Goal: Use online tool/utility: Utilize a website feature to perform a specific function

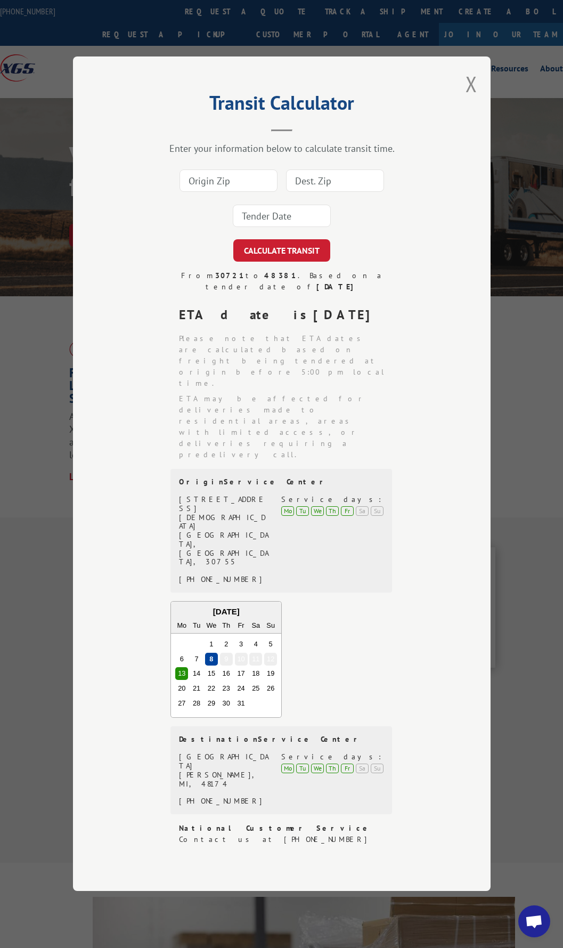
click at [232, 192] on input at bounding box center [229, 181] width 98 height 22
type input "30721"
type input "44144"
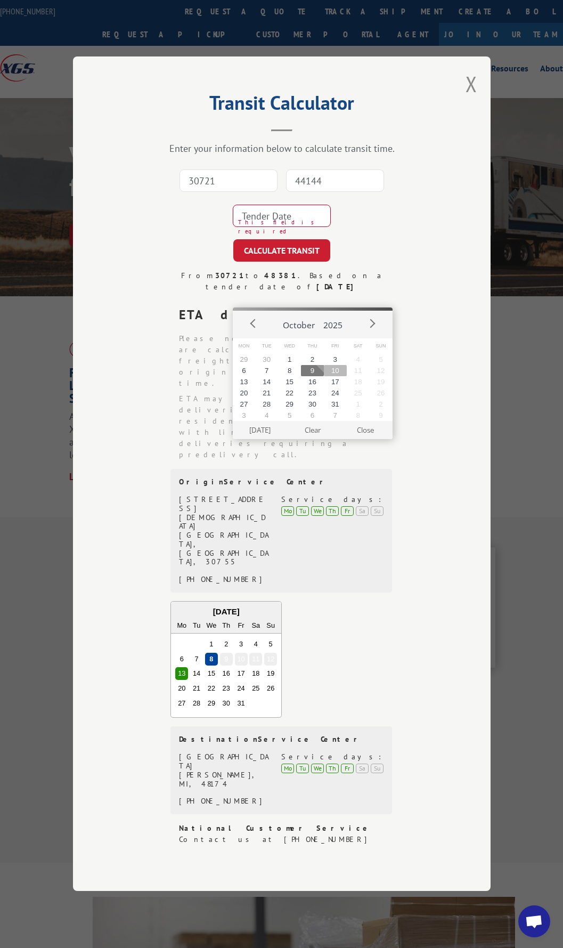
click at [333, 368] on button "10" at bounding box center [335, 370] width 23 height 11
type input "[DATE]"
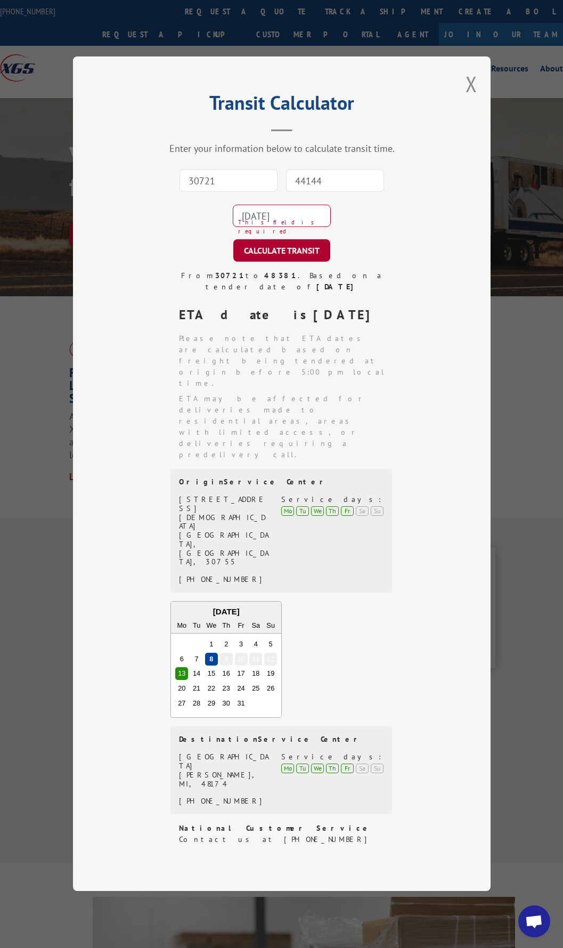
click at [276, 262] on button "CALCULATE TRANSIT" at bounding box center [281, 251] width 97 height 22
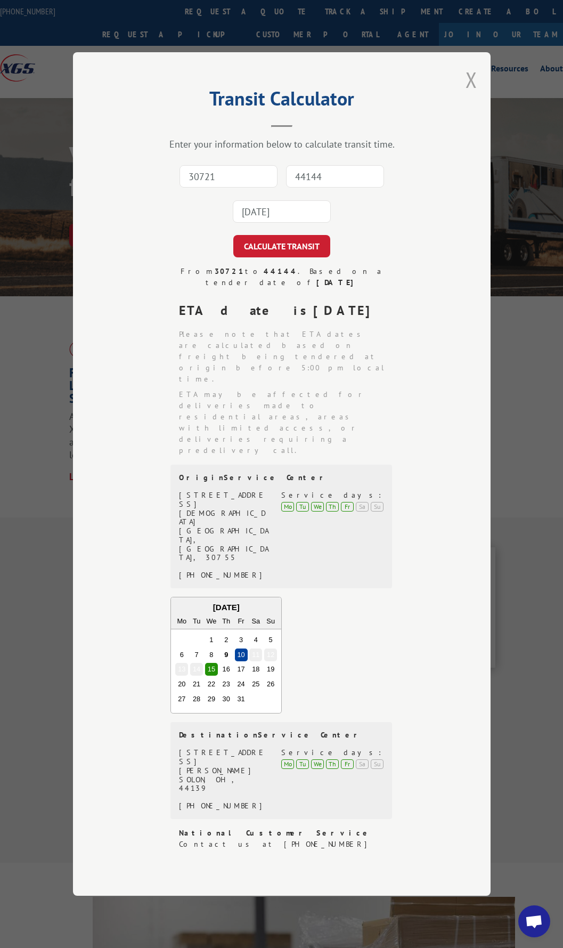
click at [468, 94] on button "Close modal" at bounding box center [472, 80] width 12 height 28
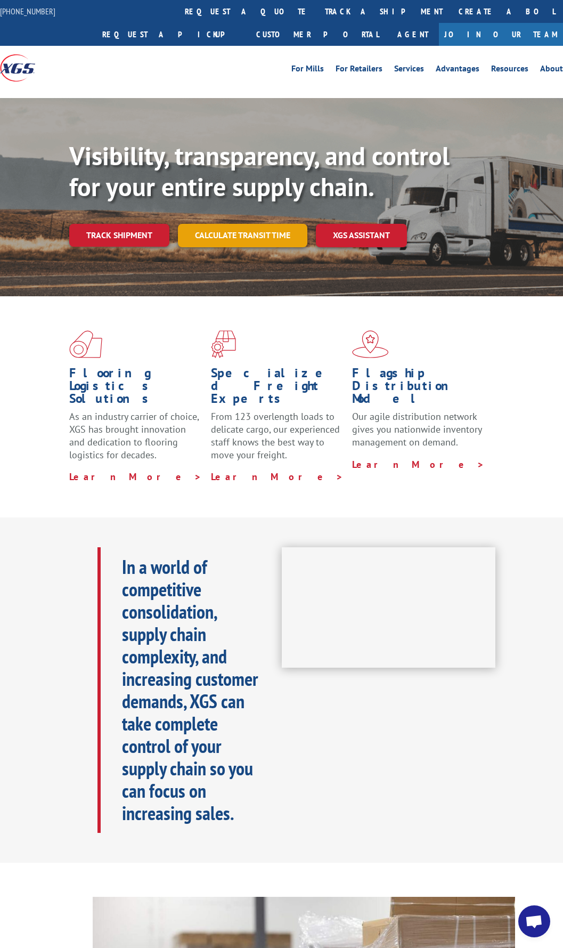
click at [233, 233] on link "Calculate transit time" at bounding box center [242, 235] width 129 height 23
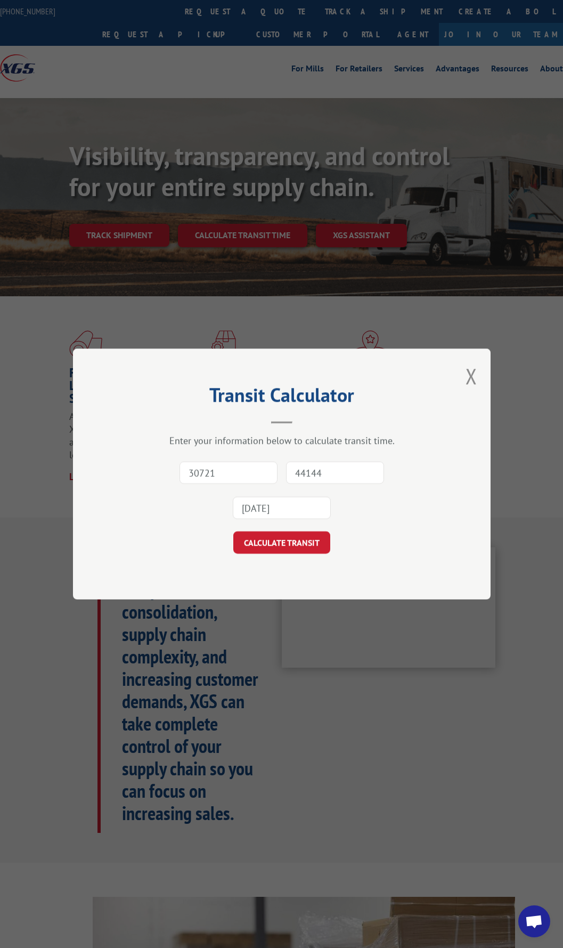
click at [238, 464] on input "30721" at bounding box center [229, 472] width 98 height 22
type input "30721"
type input "33805"
click at [336, 466] on input "33805" at bounding box center [335, 472] width 98 height 22
drag, startPoint x: 336, startPoint y: 466, endPoint x: 285, endPoint y: 466, distance: 51.7
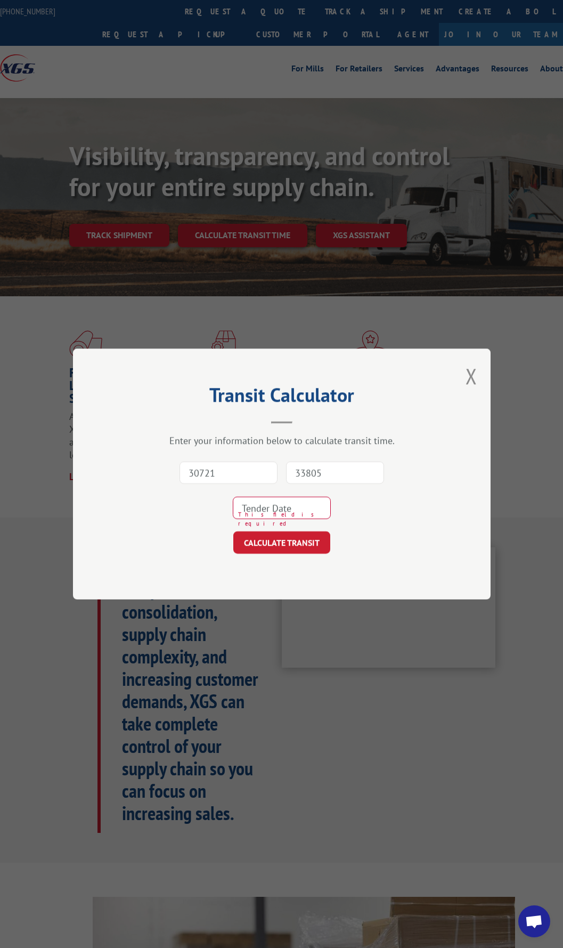
click at [287, 468] on input "33805" at bounding box center [335, 472] width 98 height 22
type input "44144"
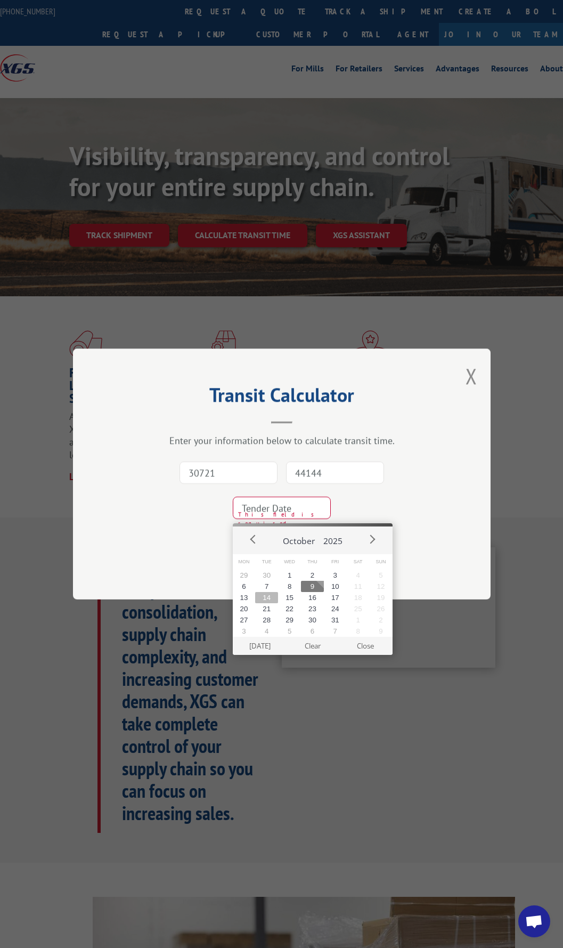
click at [269, 598] on button "14" at bounding box center [266, 597] width 23 height 11
type input "[DATE]"
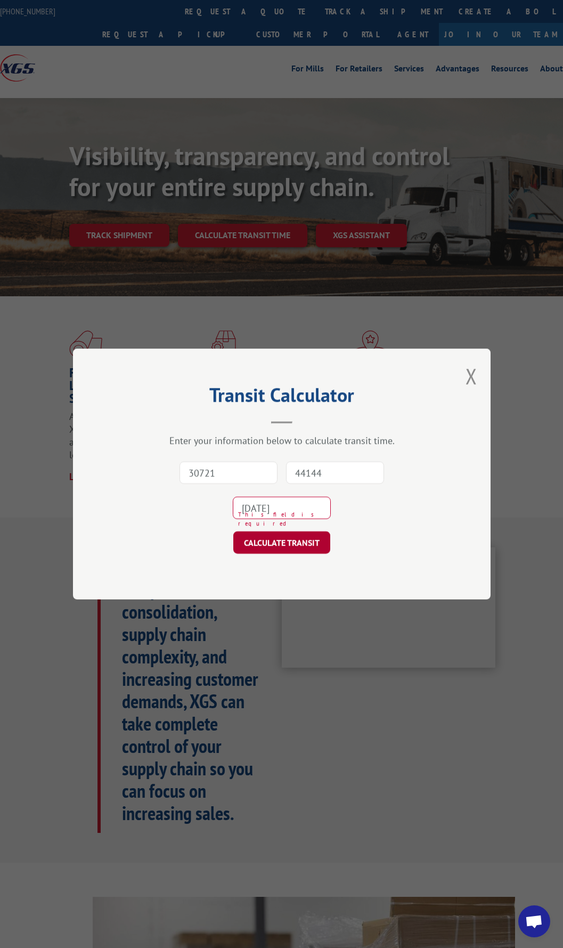
click at [274, 540] on button "CALCULATE TRANSIT" at bounding box center [281, 542] width 97 height 22
